Goal: Information Seeking & Learning: Learn about a topic

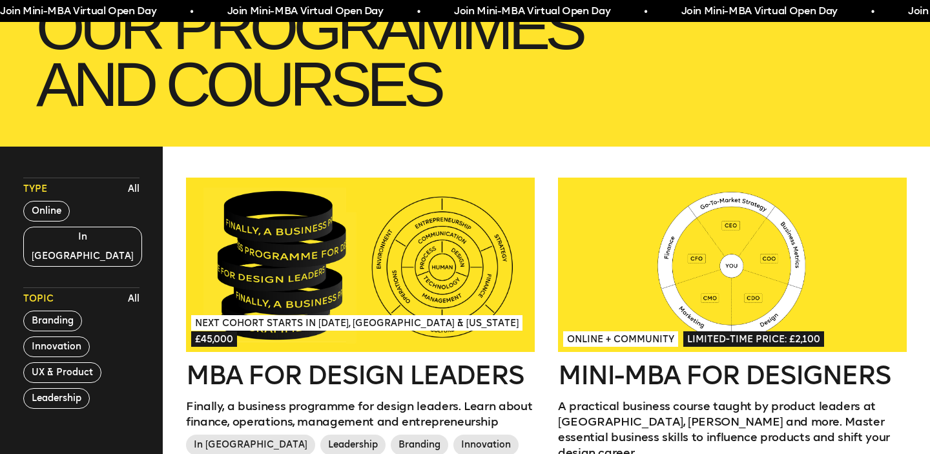
scroll to position [257, 0]
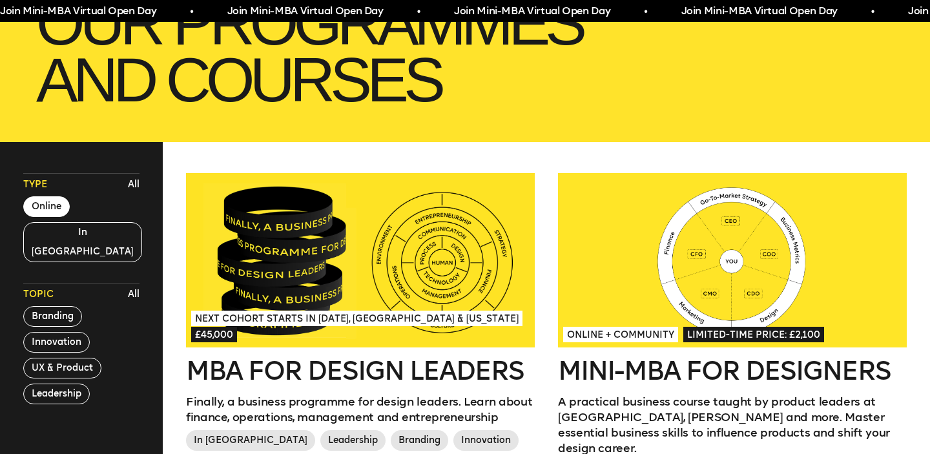
click at [56, 205] on button "Online" at bounding box center [46, 206] width 46 height 21
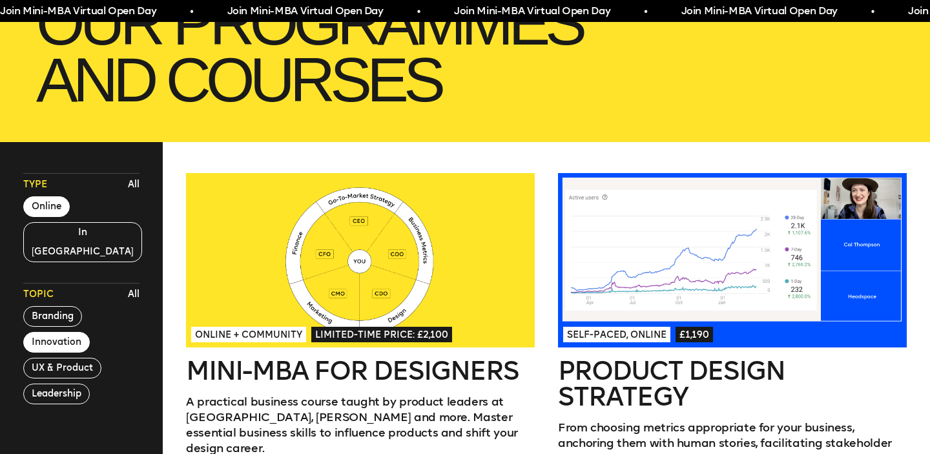
click at [63, 332] on button "Innovation" at bounding box center [56, 342] width 67 height 21
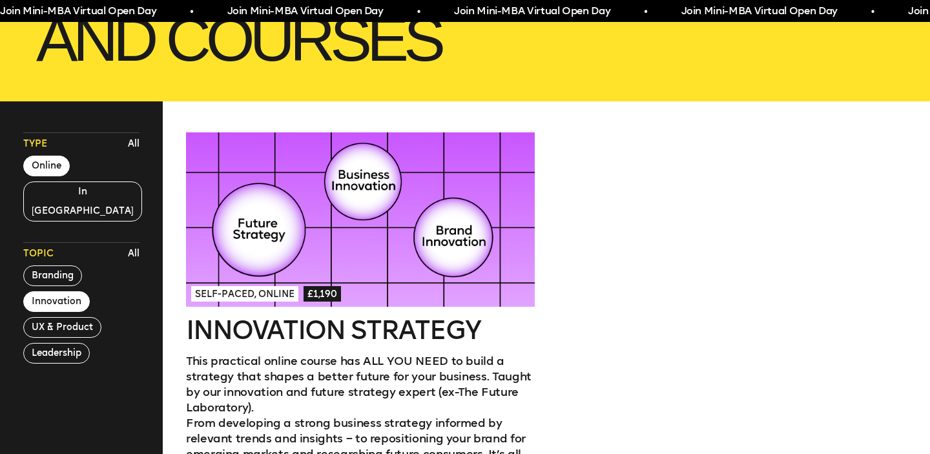
scroll to position [293, 0]
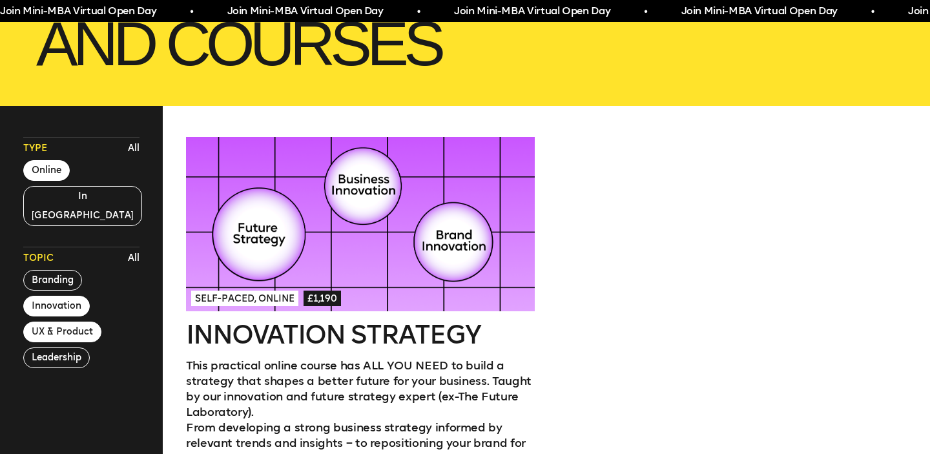
click at [67, 322] on button "UX & Product" at bounding box center [62, 332] width 78 height 21
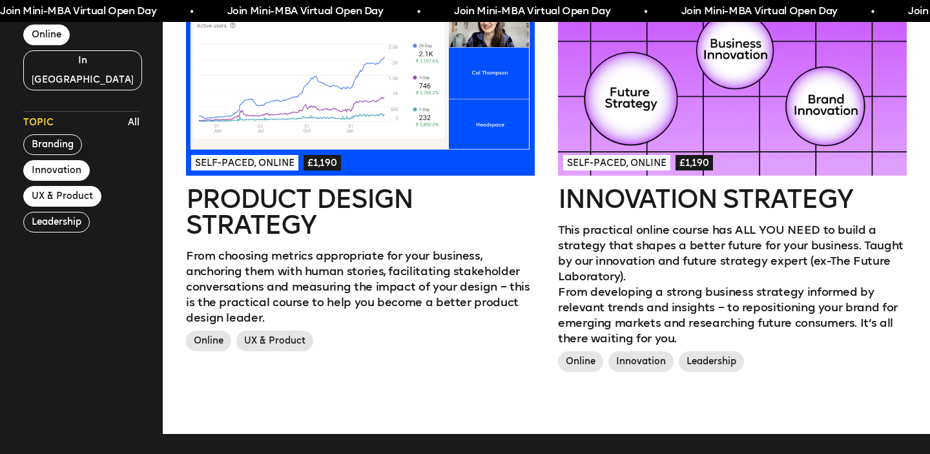
scroll to position [424, 0]
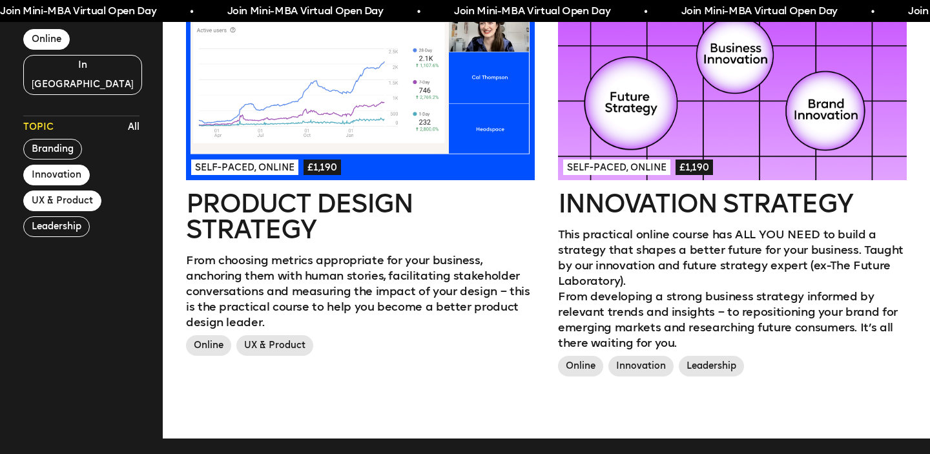
click at [401, 136] on div at bounding box center [360, 93] width 349 height 174
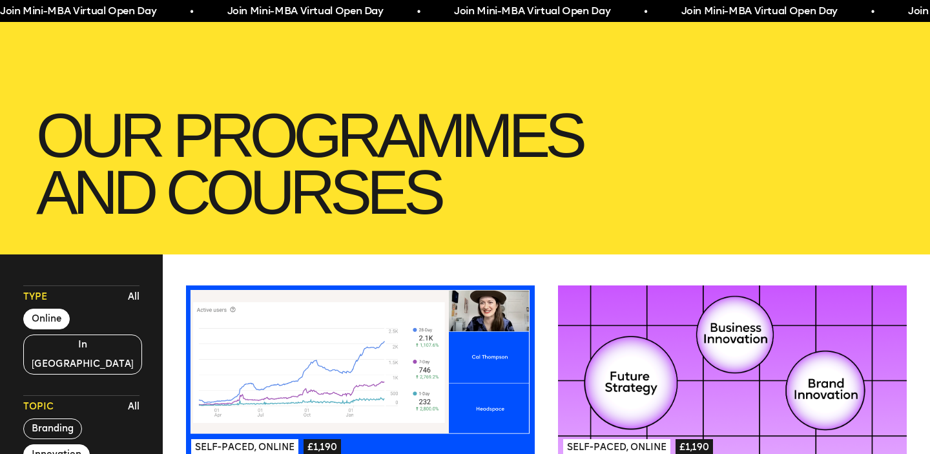
scroll to position [0, 0]
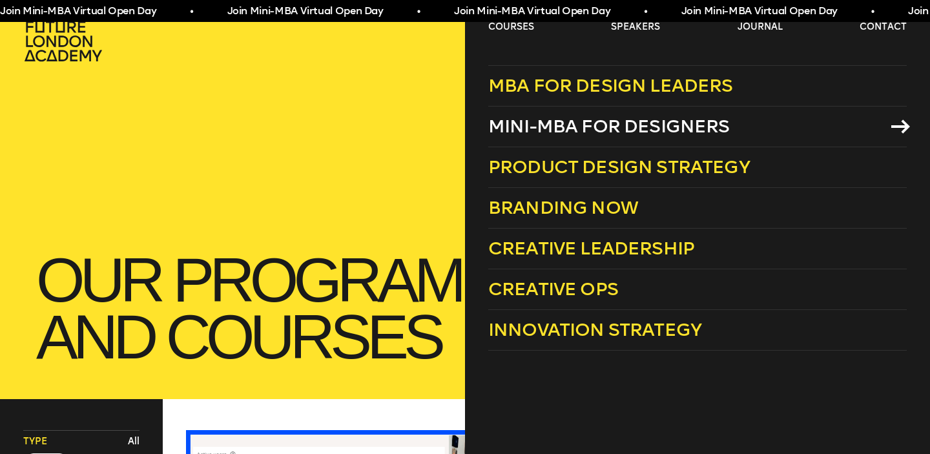
click at [577, 121] on span "Mini-MBA for Designers" at bounding box center [609, 126] width 242 height 21
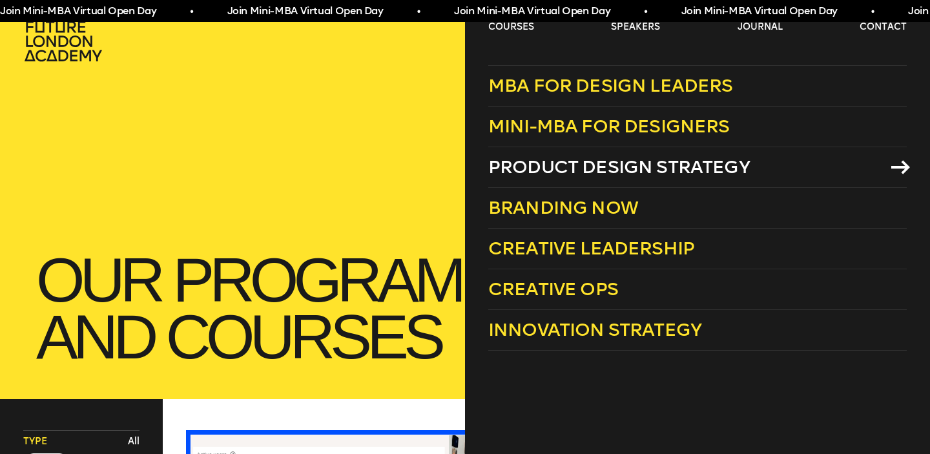
click at [598, 172] on span "Product Design Strategy" at bounding box center [619, 166] width 262 height 21
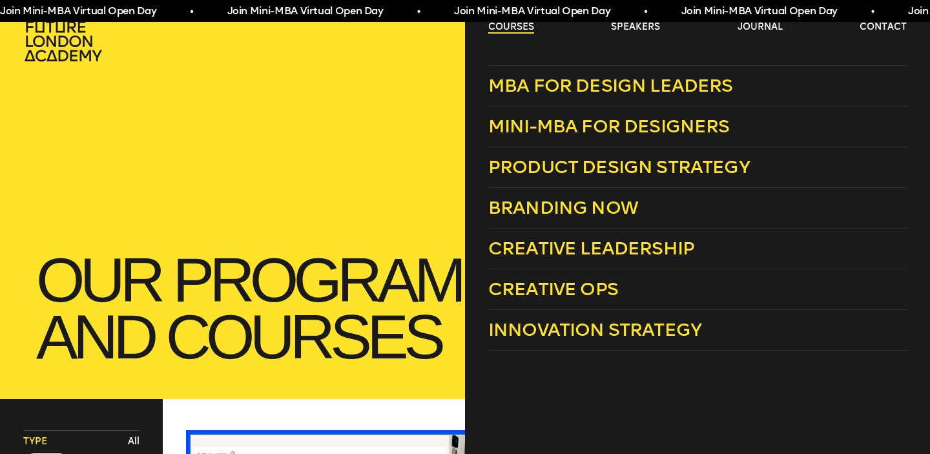
click at [514, 26] on link "courses" at bounding box center [511, 27] width 46 height 13
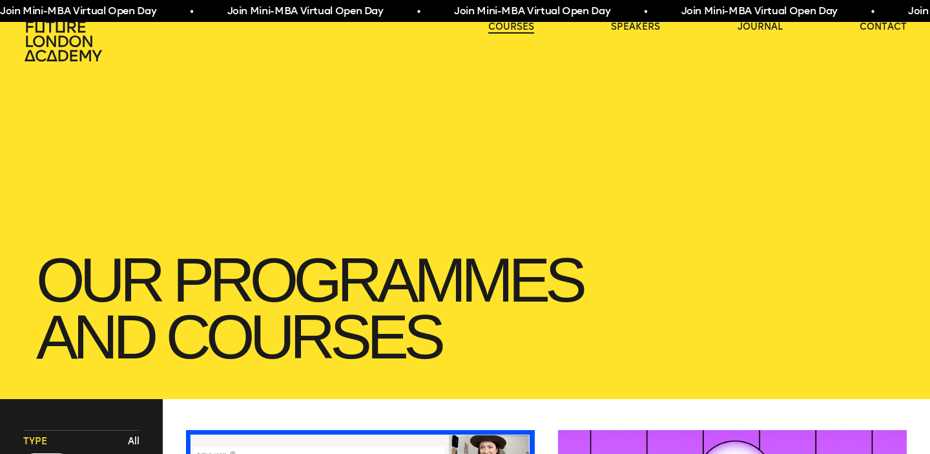
click at [514, 26] on link "courses" at bounding box center [511, 27] width 46 height 13
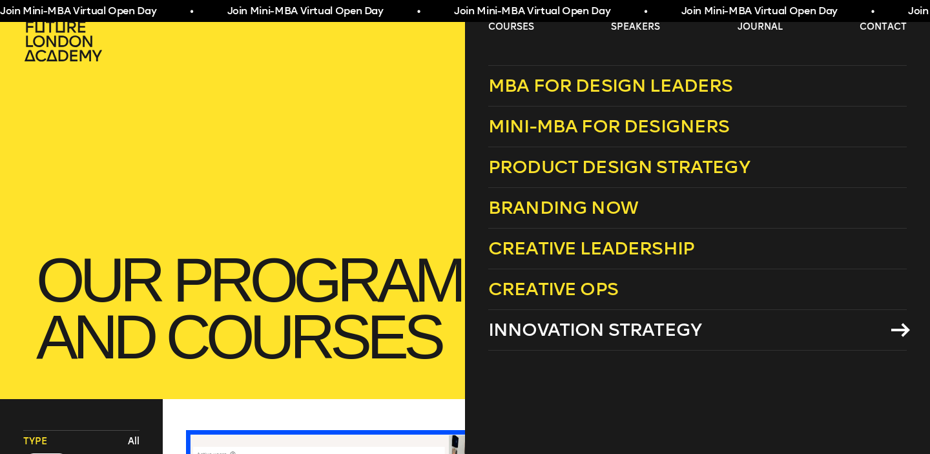
click at [607, 327] on span "Innovation Strategy" at bounding box center [594, 329] width 213 height 21
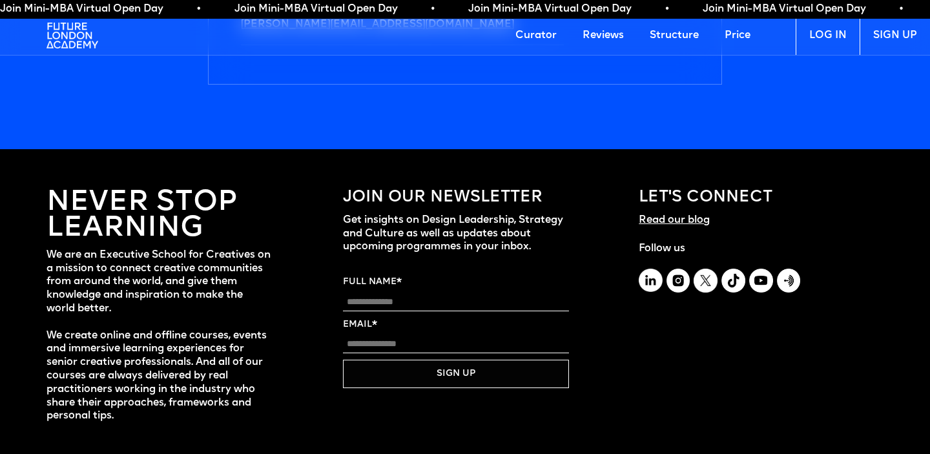
scroll to position [4587, 0]
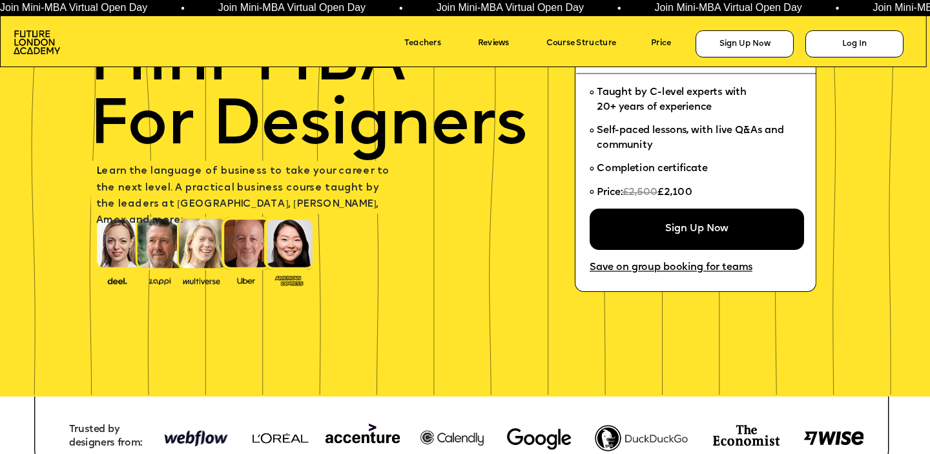
scroll to position [119, 0]
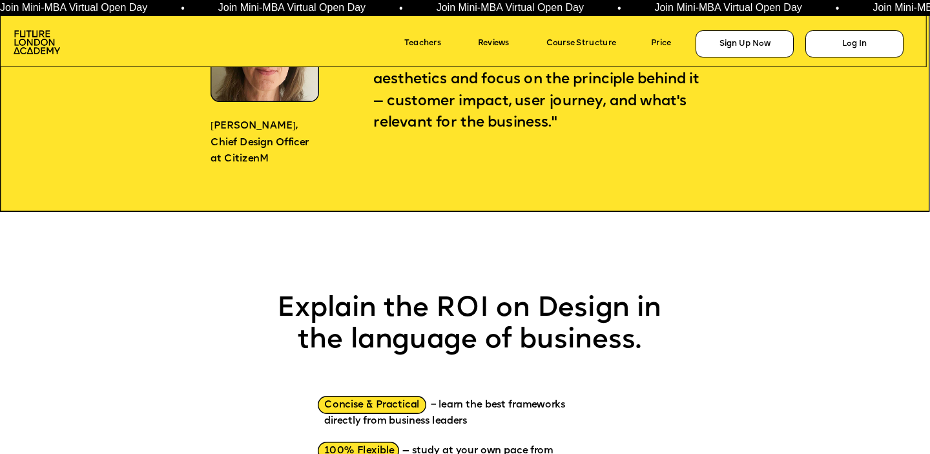
scroll to position [1179, 0]
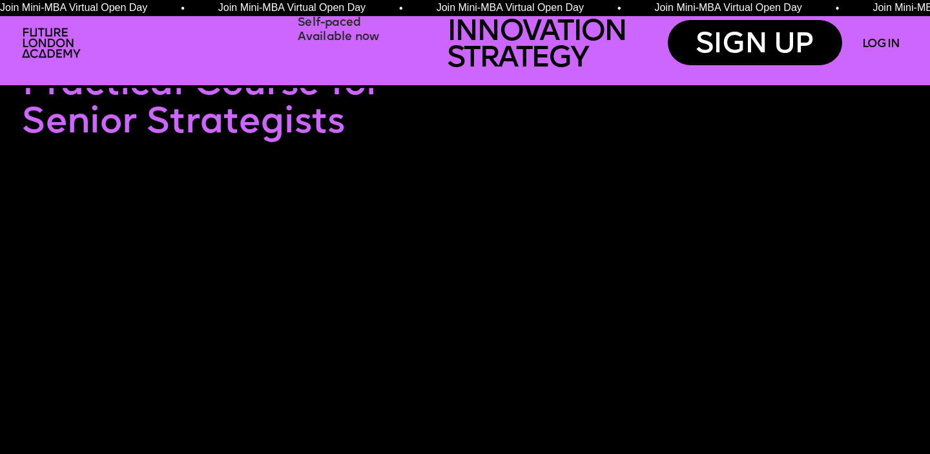
scroll to position [48, 0]
